Goal: Task Accomplishment & Management: Use online tool/utility

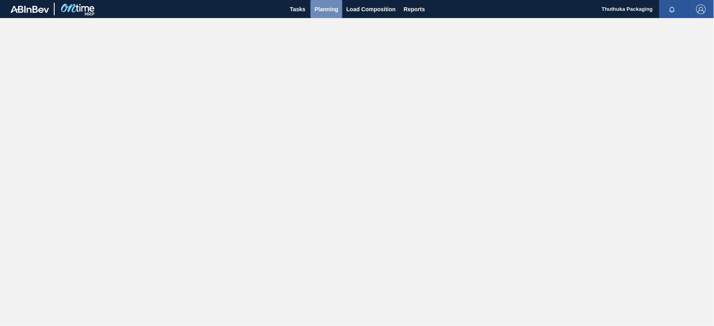
click at [319, 8] on span "Planning" at bounding box center [327, 9] width 24 height 10
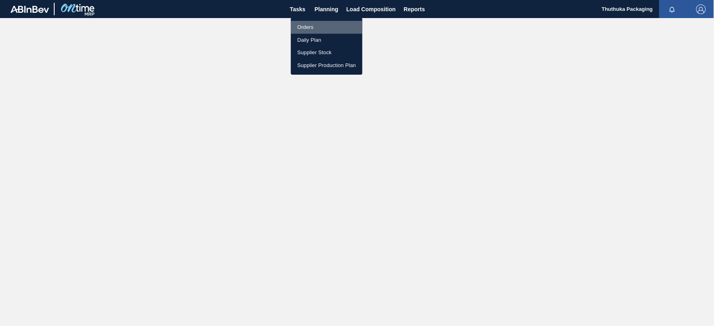
click at [309, 25] on li "Orders" at bounding box center [327, 27] width 72 height 13
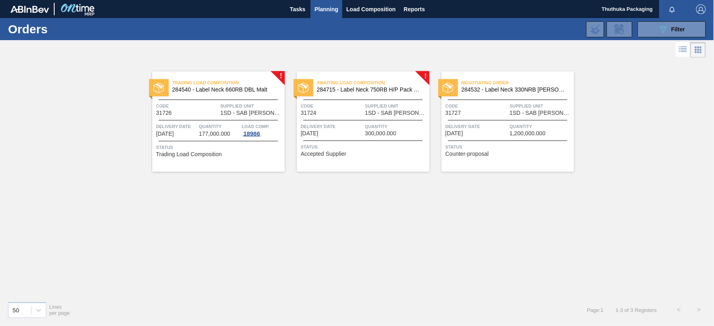
click at [255, 133] on div "18986" at bounding box center [252, 134] width 20 height 6
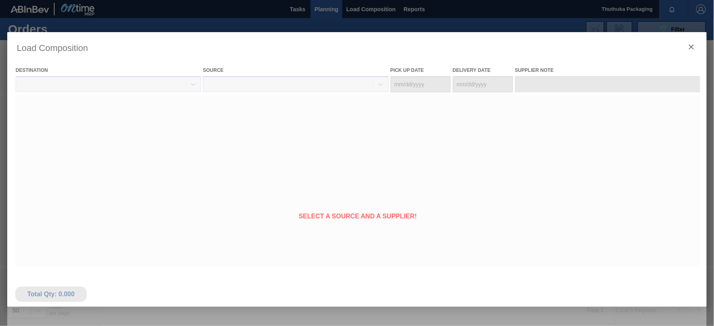
type Date "[DATE]"
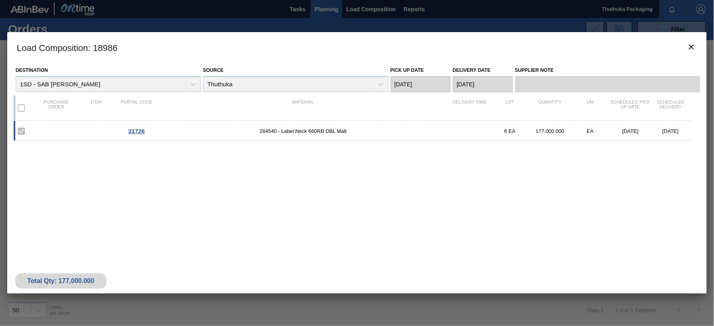
click at [21, 107] on label at bounding box center [21, 108] width 17 height 17
click at [22, 130] on label at bounding box center [21, 131] width 17 height 17
click at [692, 48] on icon "botão de ícone" at bounding box center [692, 47] width 10 height 10
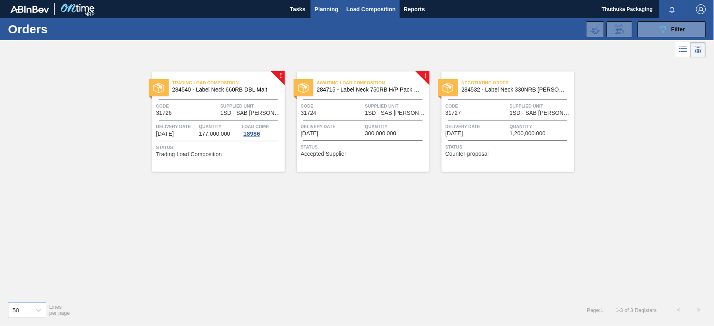
click at [383, 7] on span "Load Composition" at bounding box center [371, 9] width 49 height 10
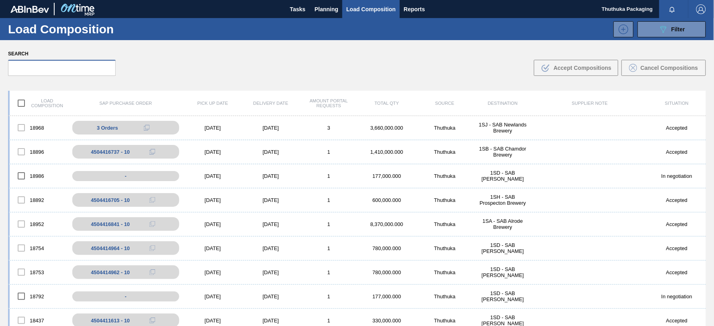
click at [22, 69] on input "text" at bounding box center [62, 68] width 108 height 16
paste input "4504405612"
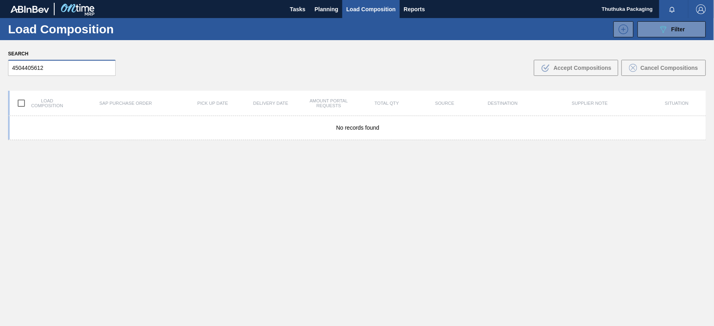
type input "4504405612"
